Goal: Task Accomplishment & Management: Use online tool/utility

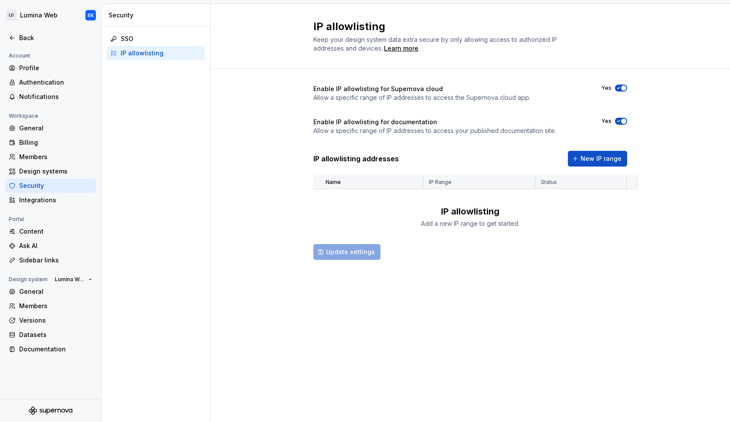
click at [20, 37] on div "Back" at bounding box center [55, 38] width 73 height 9
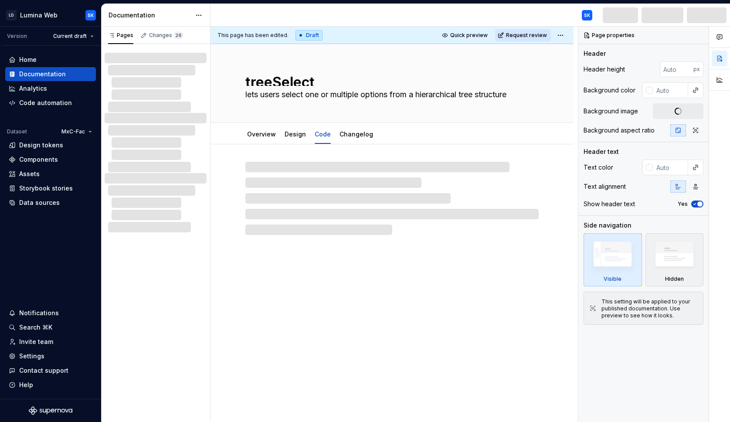
click at [61, 14] on html "LD Lumina Web SK Version Current draft Home Documentation Analytics Code automa…" at bounding box center [365, 211] width 730 height 422
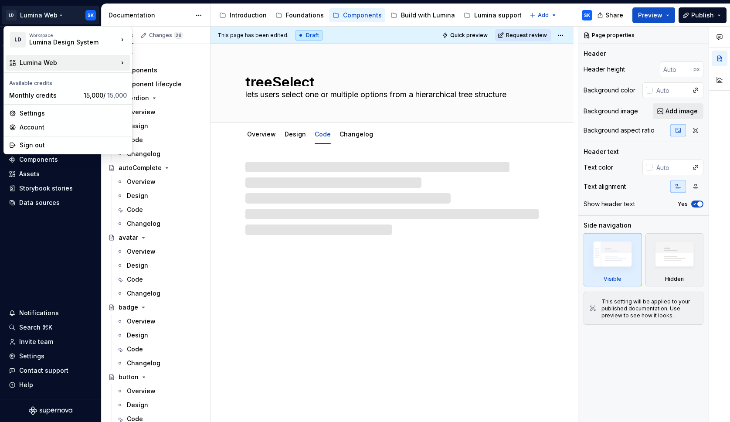
click at [101, 62] on div "Lumina Web" at bounding box center [69, 62] width 98 height 9
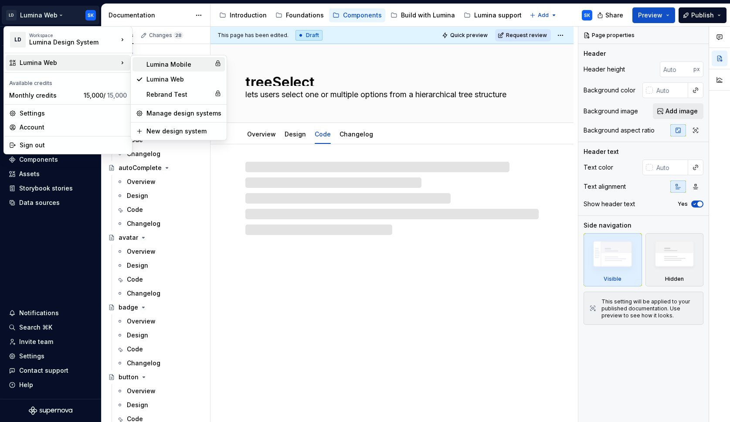
click at [170, 66] on div "Lumina Mobile" at bounding box center [178, 64] width 65 height 9
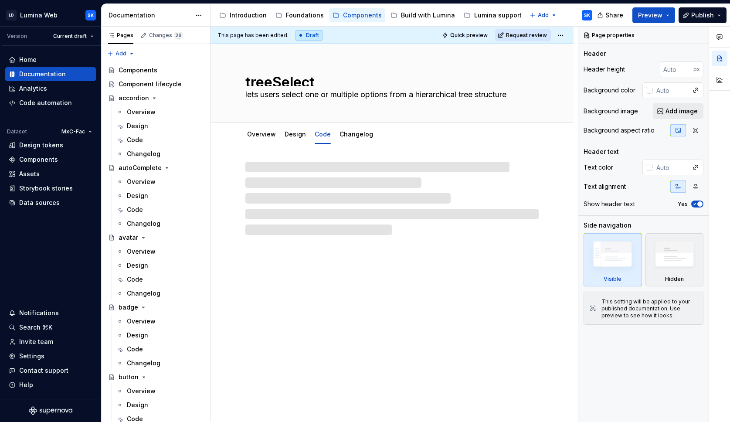
type textarea "*"
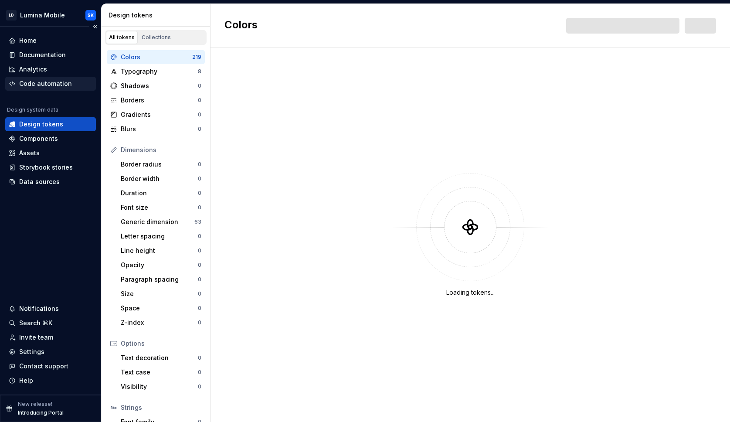
click at [58, 81] on div "Code automation" at bounding box center [45, 83] width 53 height 9
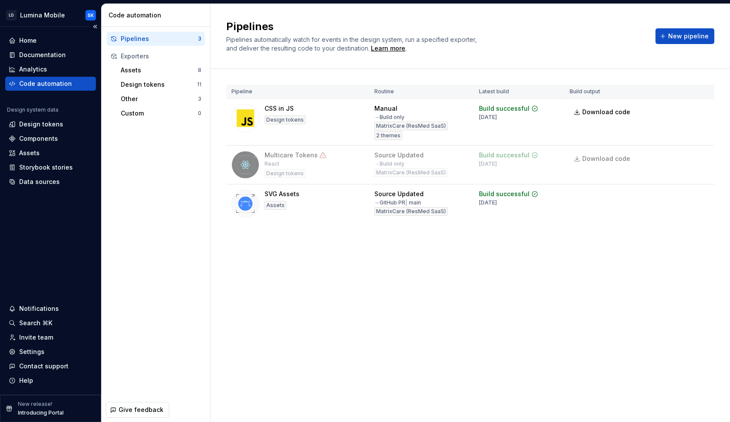
click at [554, 197] on div "Build successful [DATE]" at bounding box center [519, 198] width 80 height 17
drag, startPoint x: 58, startPoint y: 81, endPoint x: 163, endPoint y: 86, distance: 106.0
click at [163, 86] on div "Design tokens" at bounding box center [159, 84] width 76 height 9
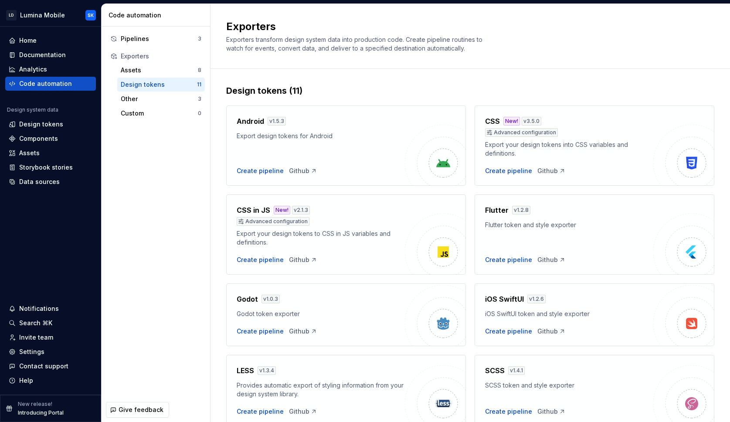
click at [43, 153] on div "Assets" at bounding box center [51, 153] width 84 height 9
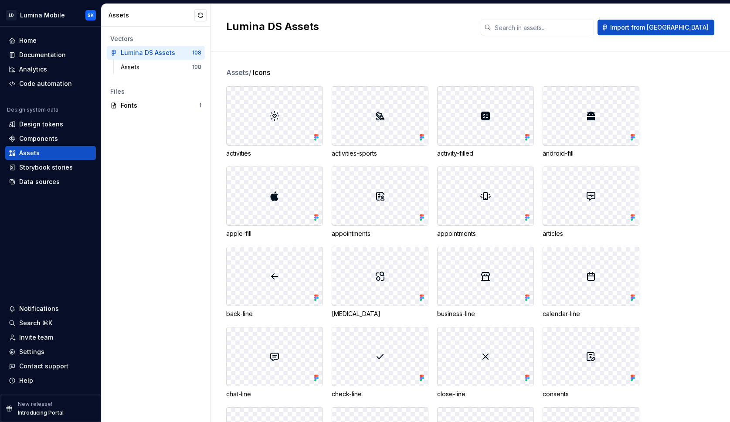
click at [197, 14] on button "button" at bounding box center [200, 15] width 12 height 12
click at [69, 177] on div "Data sources" at bounding box center [51, 181] width 84 height 9
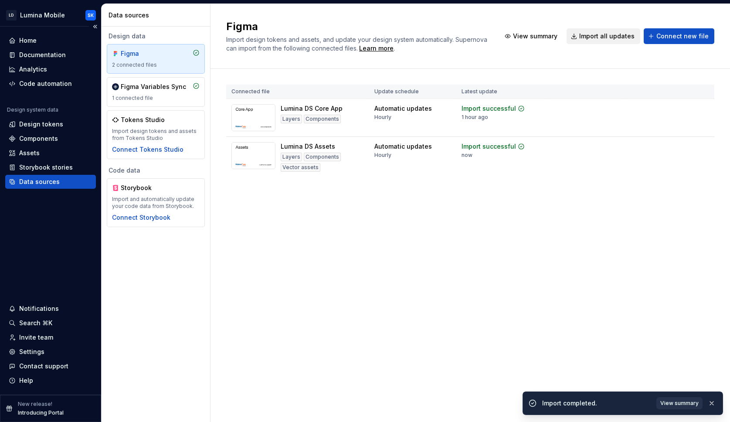
click at [45, 149] on div "Assets" at bounding box center [51, 153] width 84 height 9
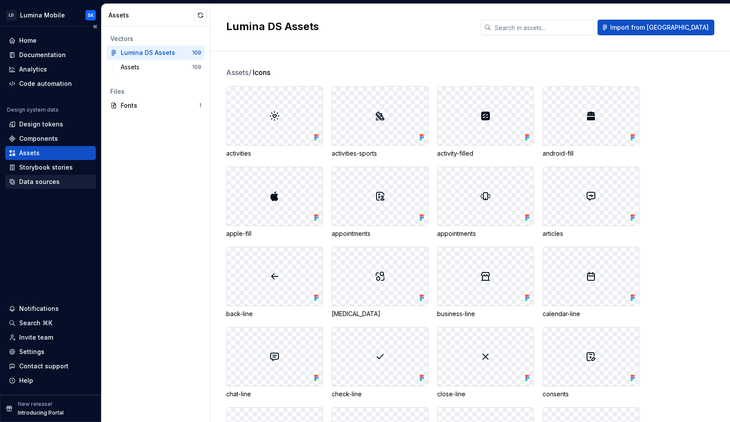
click at [556, 24] on input "text" at bounding box center [542, 28] width 103 height 16
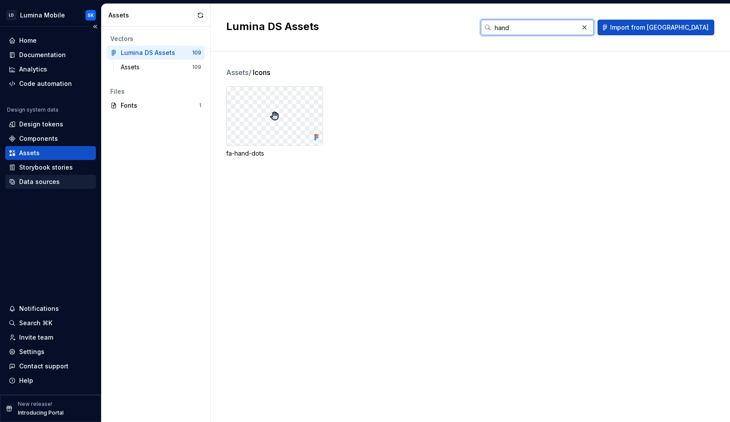
type input "hand"
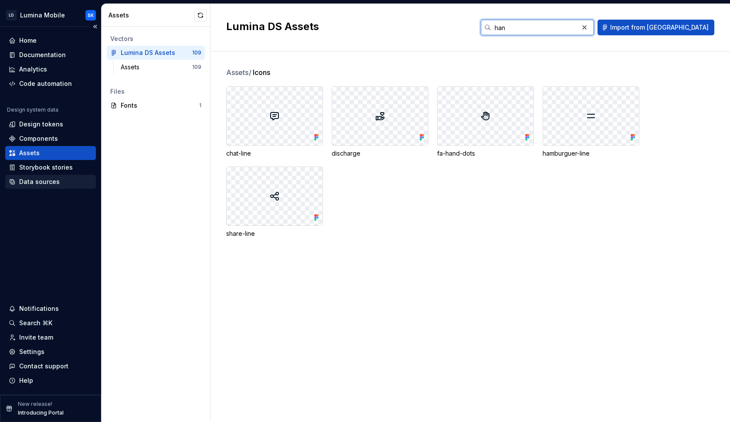
type input "hand"
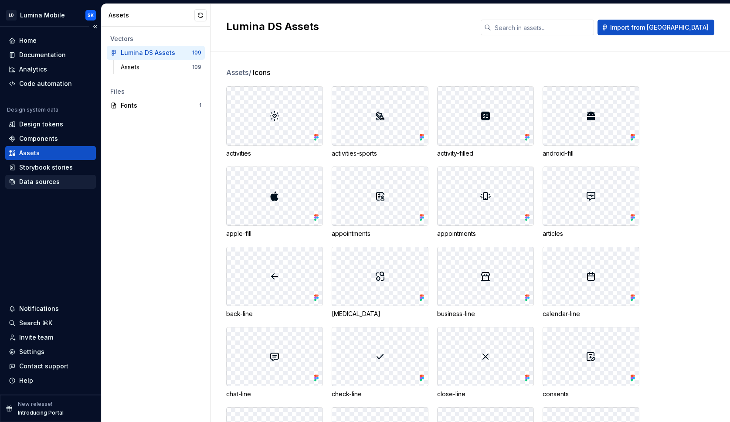
click at [58, 84] on div "Code automation" at bounding box center [45, 83] width 53 height 9
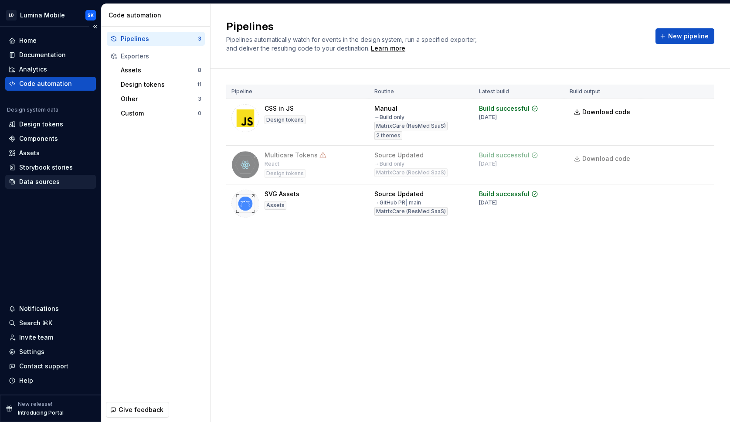
click at [550, 206] on td "Build successful [DATE]" at bounding box center [519, 203] width 91 height 39
click at [679, 198] on span "Run" at bounding box center [678, 195] width 12 height 9
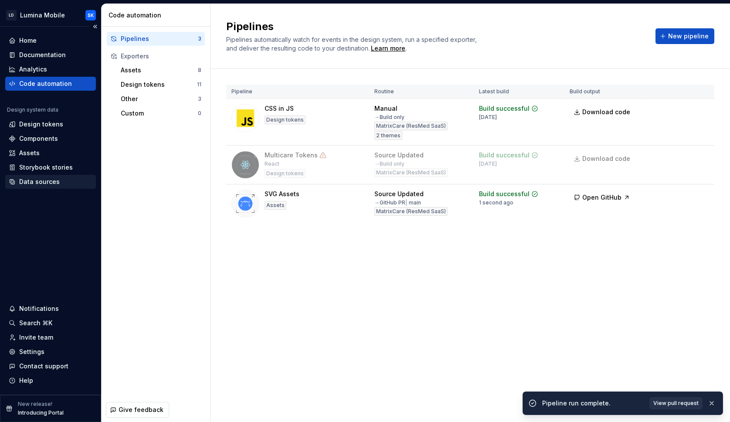
click at [609, 200] on span "Open GitHub" at bounding box center [601, 197] width 39 height 9
